Goal: Information Seeking & Learning: Learn about a topic

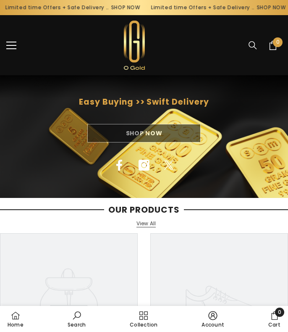
click at [14, 45] on span "menu" at bounding box center [11, 45] width 10 height 1
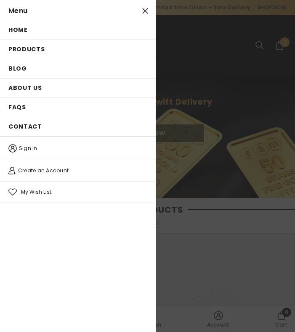
click at [24, 80] on link "About us" at bounding box center [77, 88] width 155 height 19
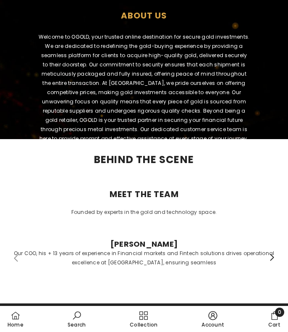
scroll to position [126, 0]
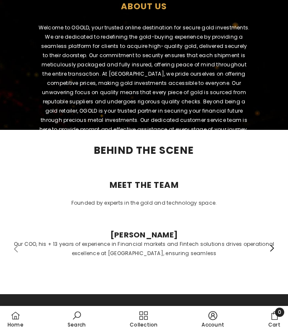
click at [189, 234] on div "[PERSON_NAME] Our COO, his + 13 years of experience in Financial markets and Fi…" at bounding box center [144, 244] width 262 height 28
